Goal: Transaction & Acquisition: Purchase product/service

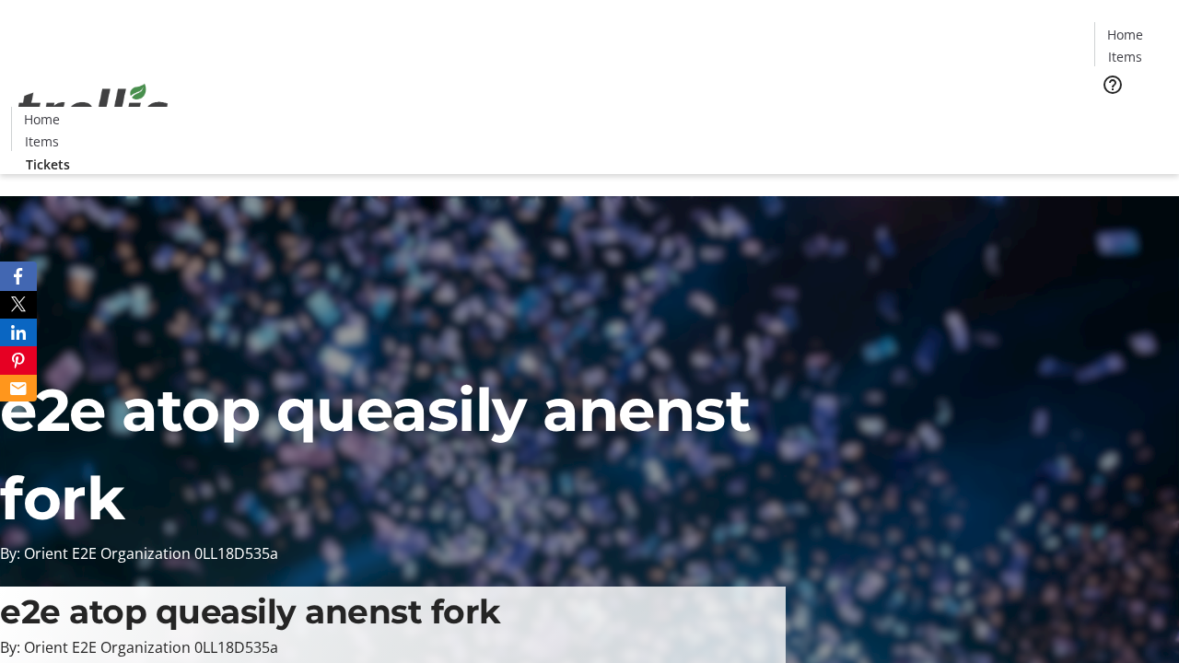
click at [1109, 107] on span "Tickets" at bounding box center [1131, 116] width 44 height 19
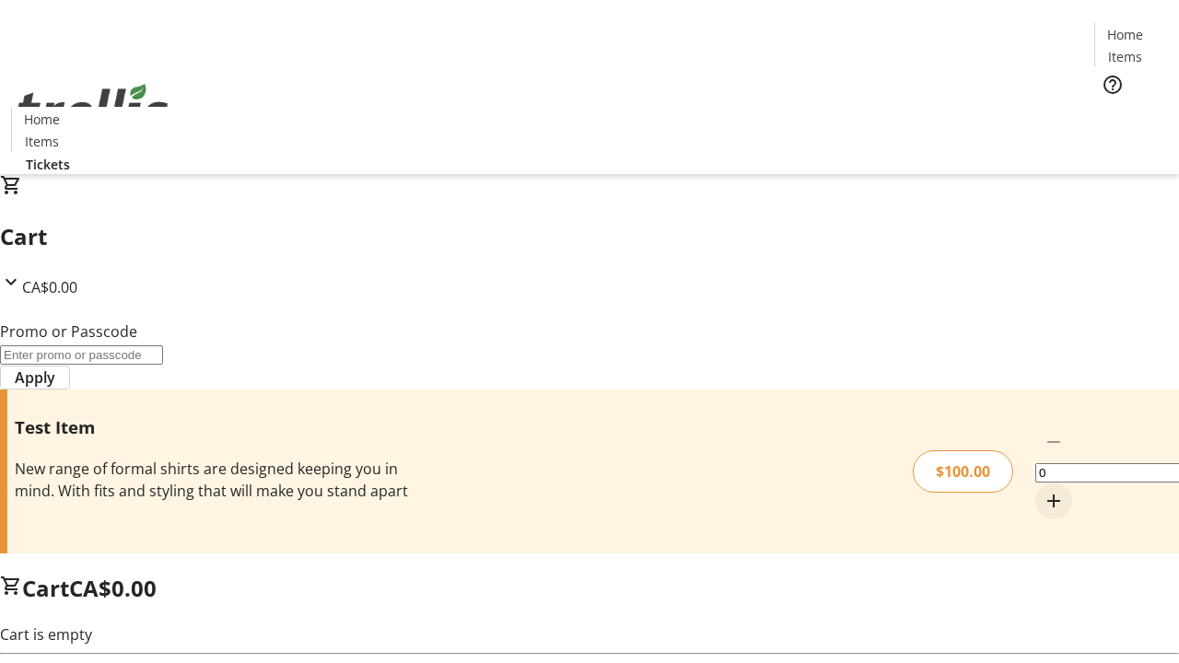
click at [1043, 490] on mat-icon "Increment by one" at bounding box center [1054, 501] width 22 height 22
type input "1"
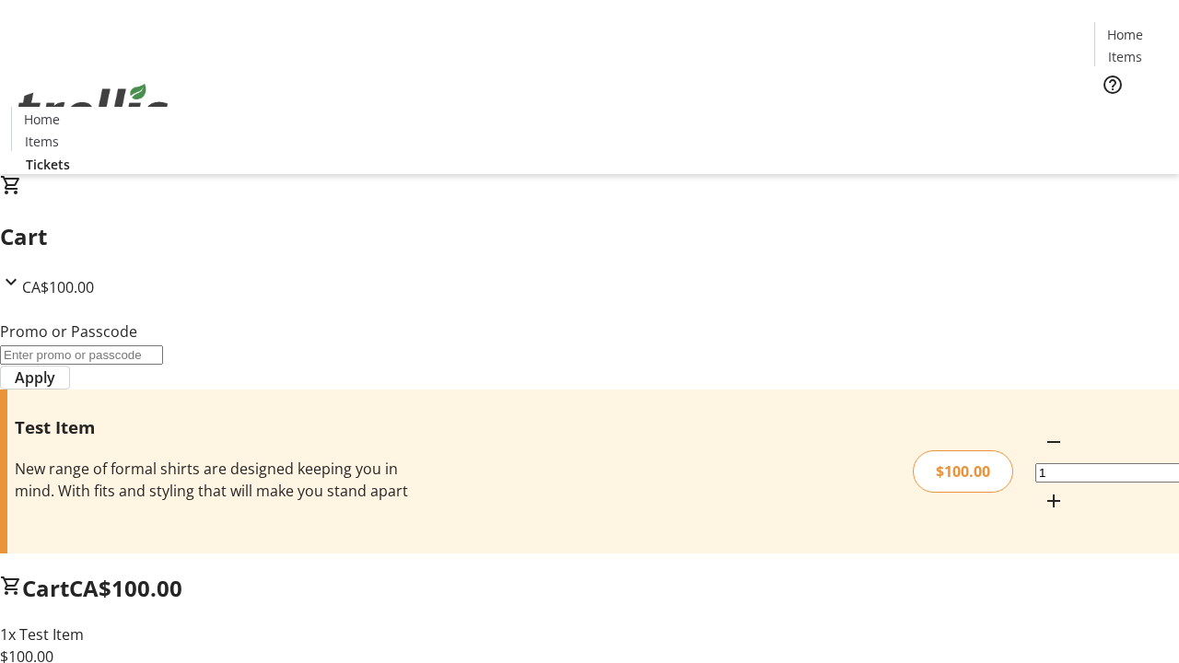
type input "PERCENT"
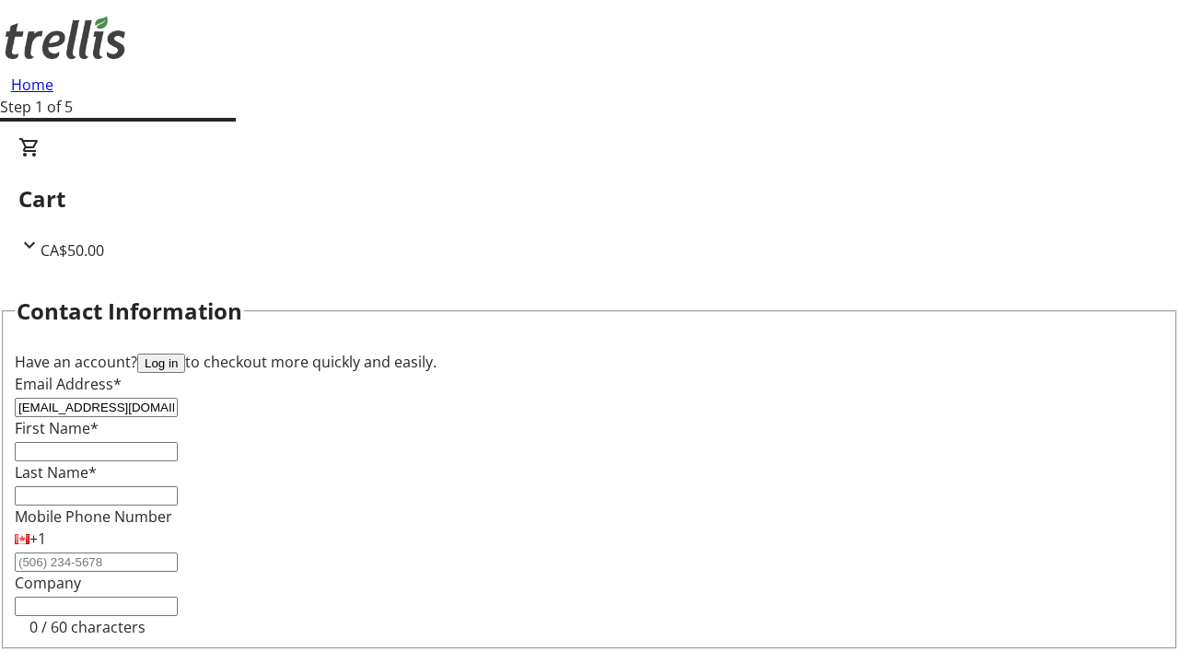
type input "[EMAIL_ADDRESS][DOMAIN_NAME]"
type input "Rahul"
type input "[PERSON_NAME]"
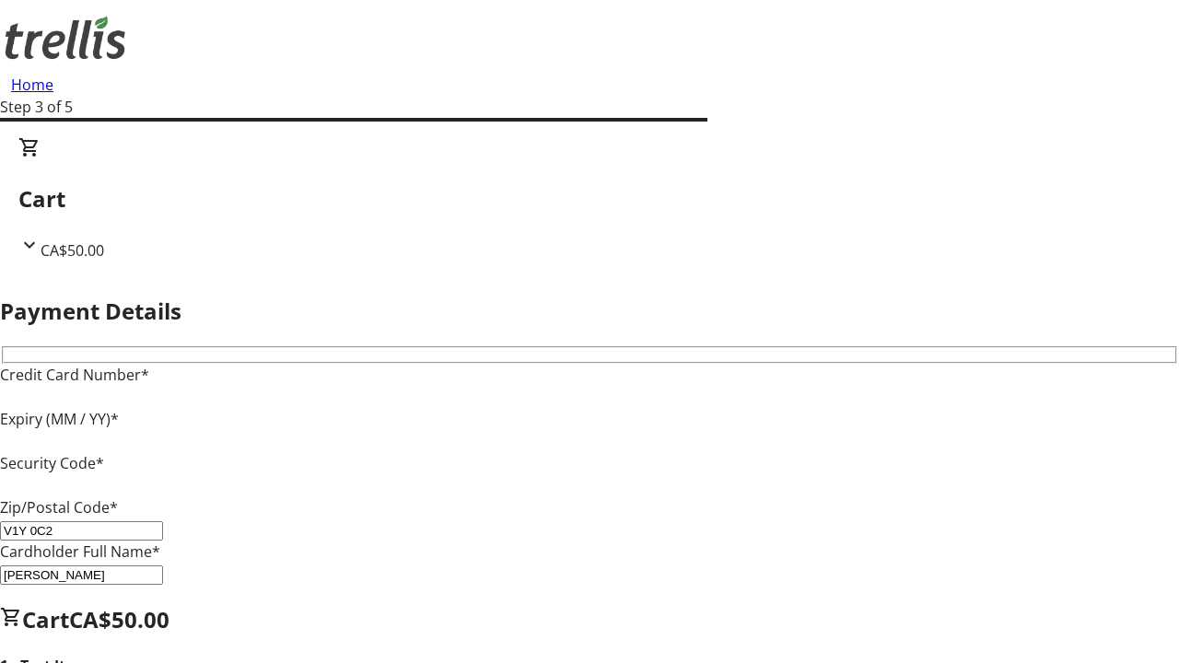
type input "V1Y 0C2"
